Goal: Information Seeking & Learning: Find specific fact

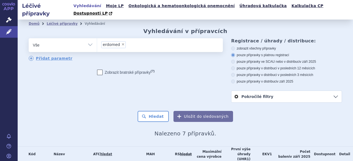
scroll to position [89, 0]
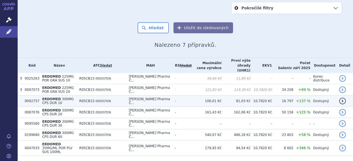
click at [56, 97] on b "ERDOMED" at bounding box center [52, 99] width 20 height 4
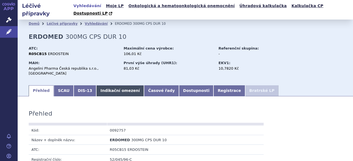
click at [110, 85] on link "Indikační omezení" at bounding box center [120, 90] width 48 height 11
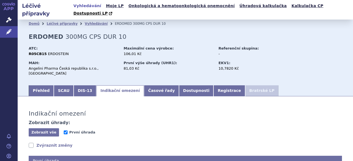
click at [112, 85] on link "Indikační omezení" at bounding box center [120, 90] width 48 height 11
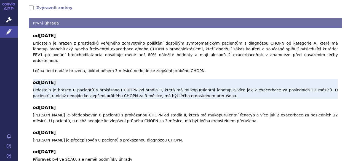
scroll to position [83, 0]
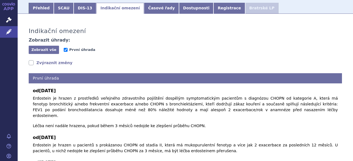
drag, startPoint x: 32, startPoint y: 85, endPoint x: 190, endPoint y: 108, distance: 159.8
click at [190, 108] on div "od [DATE] Erdostein je hrazen z prostředků veřejného zdravotního pojištění dosp…" at bounding box center [185, 151] width 313 height 134
click at [144, 108] on div "od [DATE] Erdostein je hrazen z prostředků veřejného zdravotního pojištění dosp…" at bounding box center [185, 151] width 313 height 134
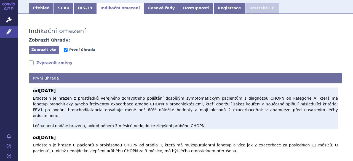
click at [38, 96] on p "Erdostein je hrazen z prostředků veřejného zdravotního pojištění dospělým sympt…" at bounding box center [185, 112] width 305 height 33
drag, startPoint x: 33, startPoint y: 87, endPoint x: 189, endPoint y: 101, distance: 156.7
click at [189, 101] on p "Erdostein je hrazen z prostředků veřejného zdravotního pojištění dospělým sympt…" at bounding box center [185, 112] width 305 height 33
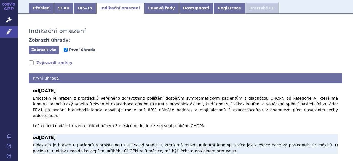
copy p "Erdostein je hrazen z prostředků veřejného zdravotního pojištění dospělým sympt…"
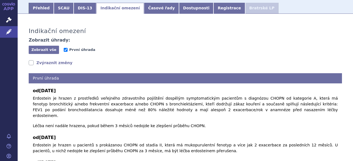
click at [148, 21] on div "Indikační omezení Zobrazit úhrady: Zobrazit vše Skrýt vše První úhrada Zvýrazni…" at bounding box center [185, 121] width 335 height 204
